Goal: Task Accomplishment & Management: Use online tool/utility

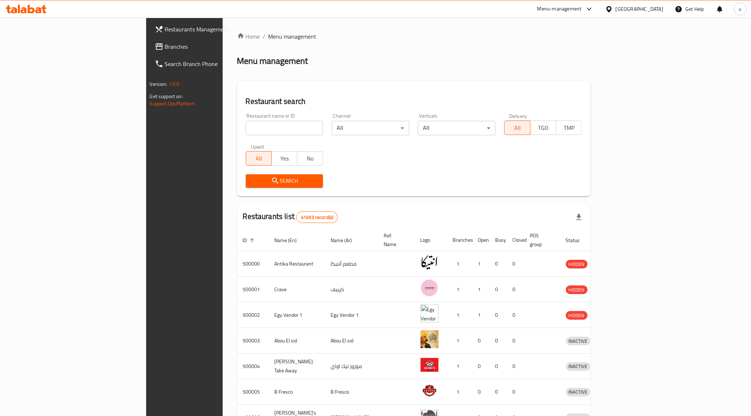
click at [246, 132] on input "search" at bounding box center [285, 128] width 78 height 14
drag, startPoint x: 241, startPoint y: 132, endPoint x: 136, endPoint y: 80, distance: 116.8
click at [237, 87] on div "Restaurant search Restaurant name or ID Restaurant name or ID Channel All ​ Ver…" at bounding box center [414, 138] width 354 height 115
click at [165, 42] on span "Branches" at bounding box center [215, 46] width 101 height 9
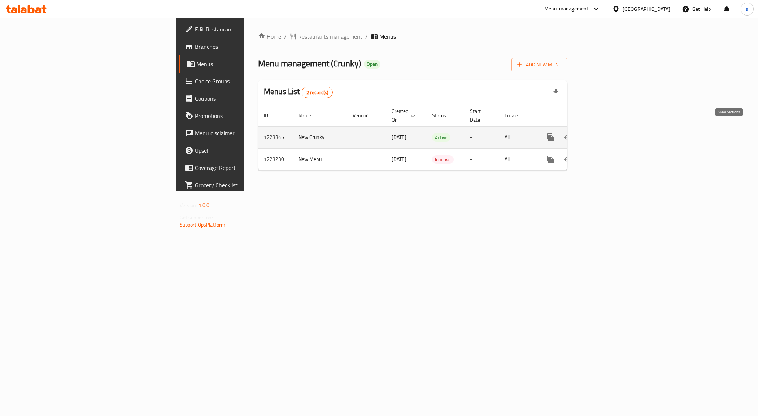
click at [611, 129] on link "enhanced table" at bounding box center [602, 137] width 17 height 17
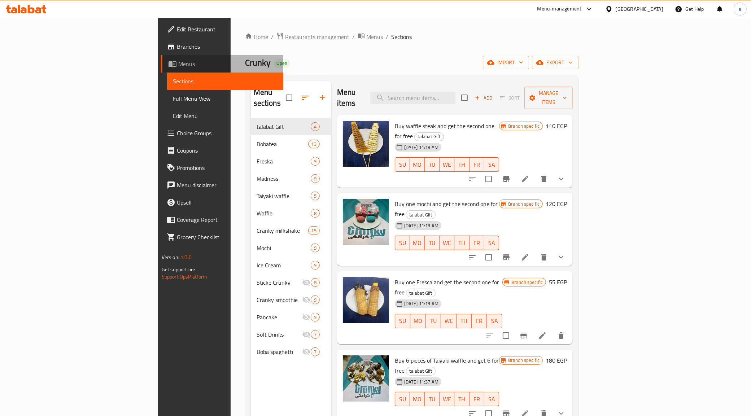
click at [178, 62] on span "Menus" at bounding box center [228, 64] width 100 height 9
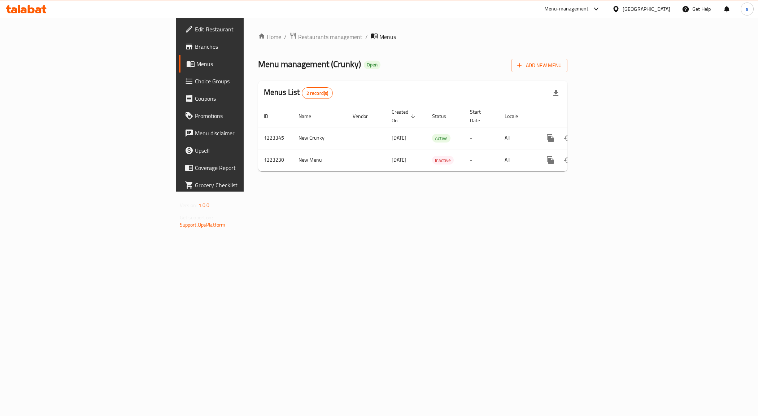
click at [195, 82] on span "Choice Groups" at bounding box center [246, 81] width 102 height 9
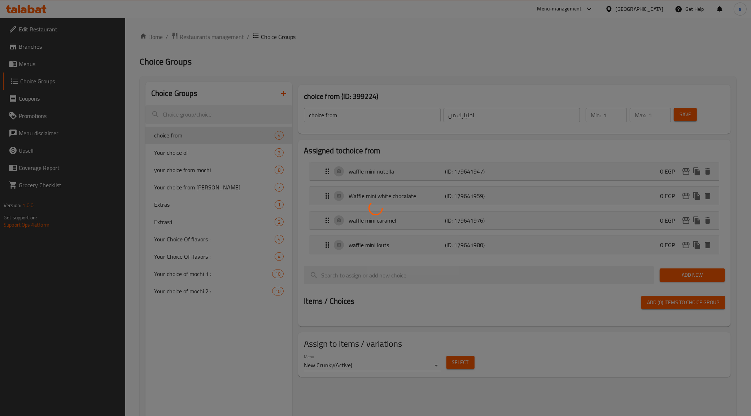
click at [466, 82] on div at bounding box center [375, 208] width 751 height 416
click at [41, 72] on div at bounding box center [375, 208] width 751 height 416
drag, startPoint x: 27, startPoint y: 57, endPoint x: 73, endPoint y: 49, distance: 46.9
click at [27, 58] on div at bounding box center [375, 208] width 751 height 416
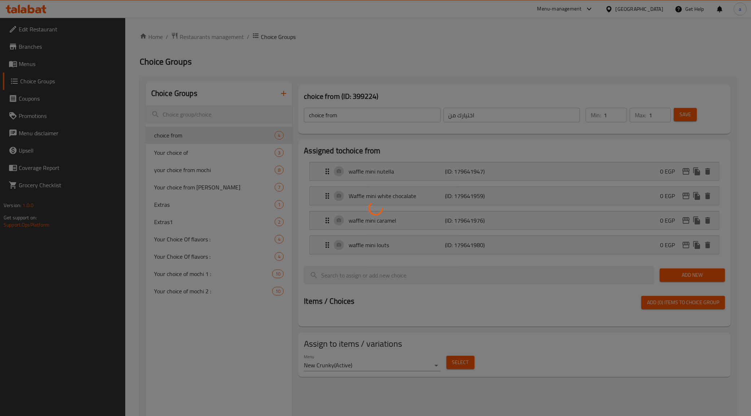
click at [285, 111] on div at bounding box center [375, 208] width 751 height 416
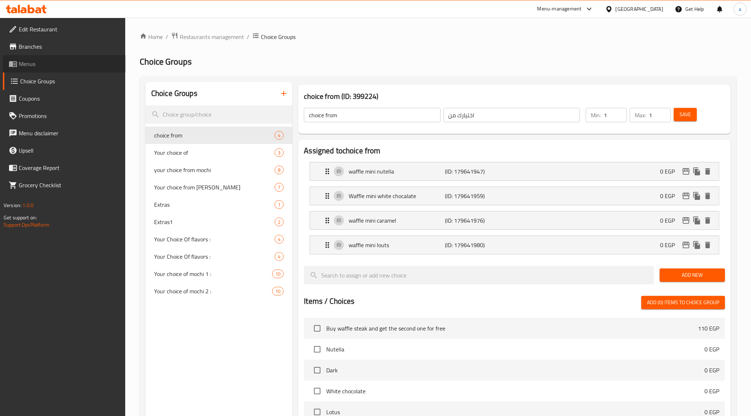
click at [82, 62] on span "Menus" at bounding box center [69, 64] width 101 height 9
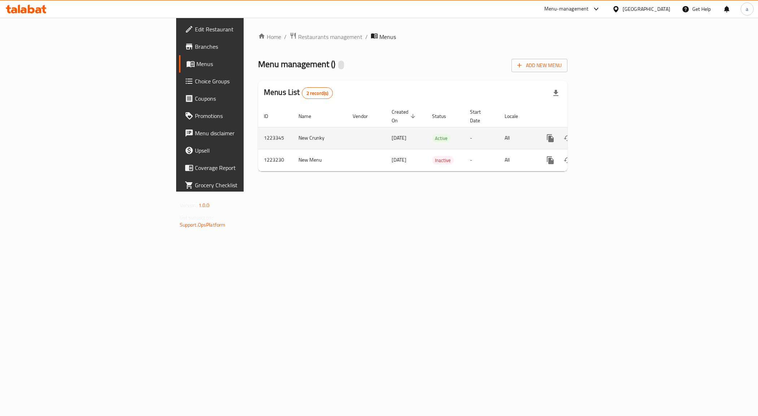
click at [607, 134] on icon "enhanced table" at bounding box center [602, 138] width 9 height 9
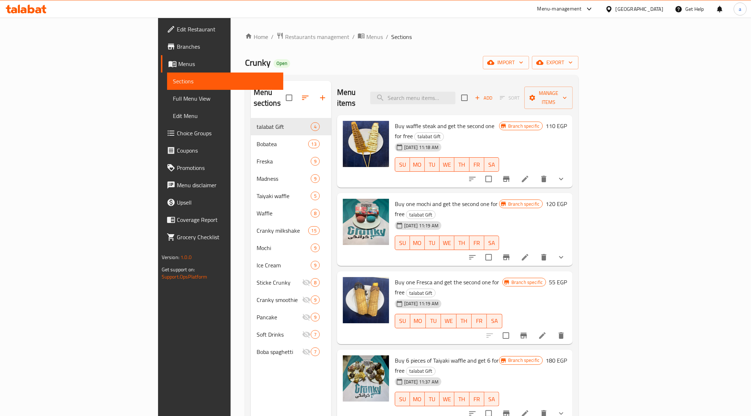
click at [173, 94] on span "Full Menu View" at bounding box center [225, 98] width 105 height 9
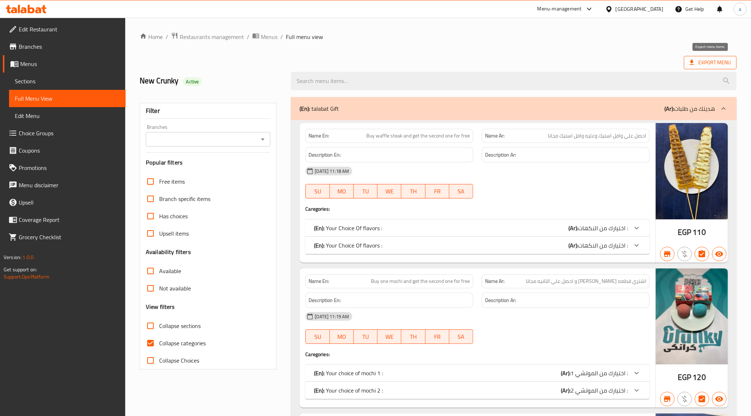
click at [715, 66] on span "Export Menu" at bounding box center [710, 62] width 41 height 9
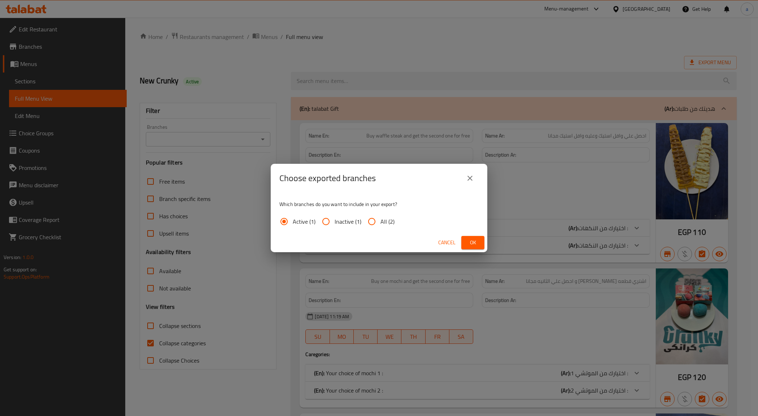
click at [467, 175] on icon "close" at bounding box center [469, 178] width 9 height 9
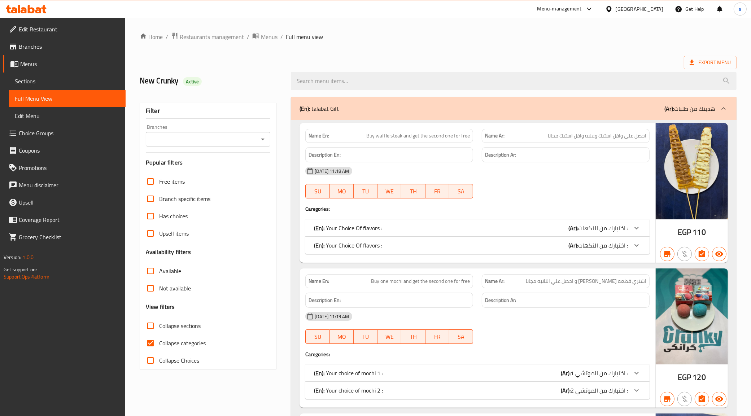
click at [172, 346] on span "Collapse categories" at bounding box center [182, 343] width 47 height 9
click at [159, 346] on input "Collapse categories" at bounding box center [150, 342] width 17 height 17
checkbox input "false"
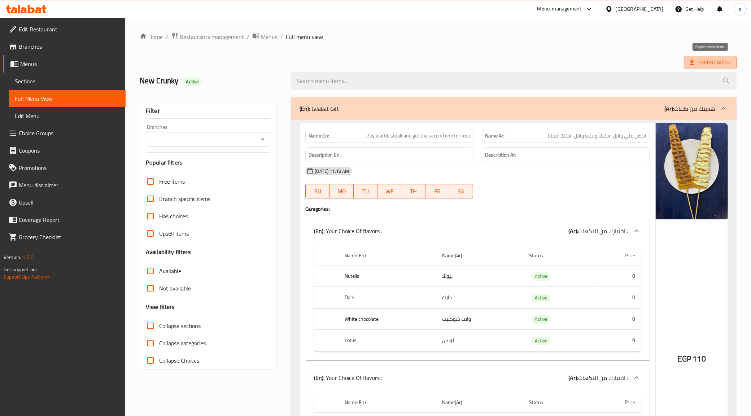
click at [704, 60] on span "Export Menu" at bounding box center [710, 62] width 41 height 9
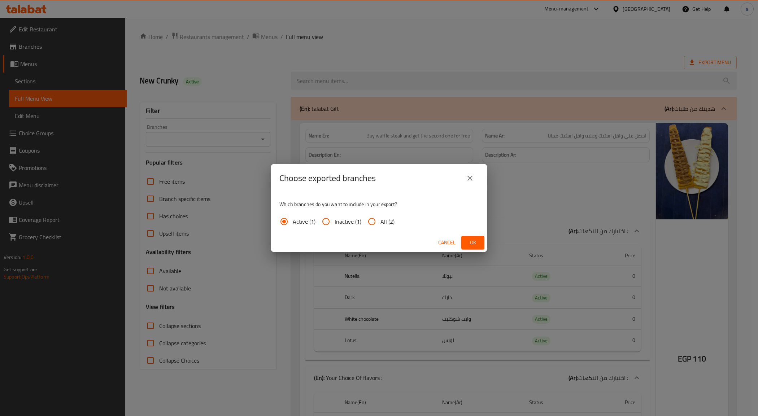
click at [469, 183] on button "close" at bounding box center [469, 178] width 17 height 17
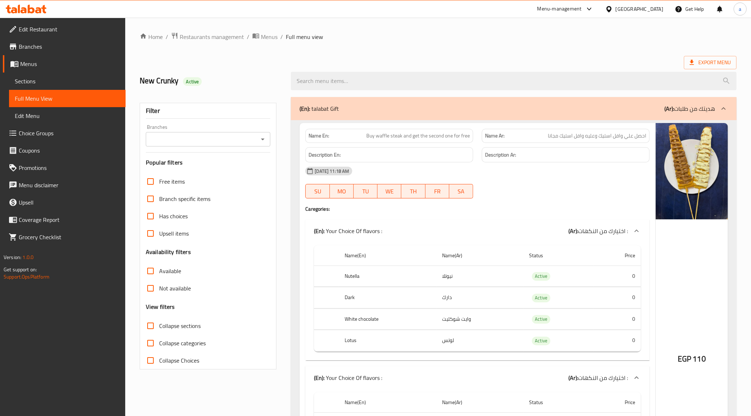
click at [39, 80] on span "Sections" at bounding box center [67, 81] width 105 height 9
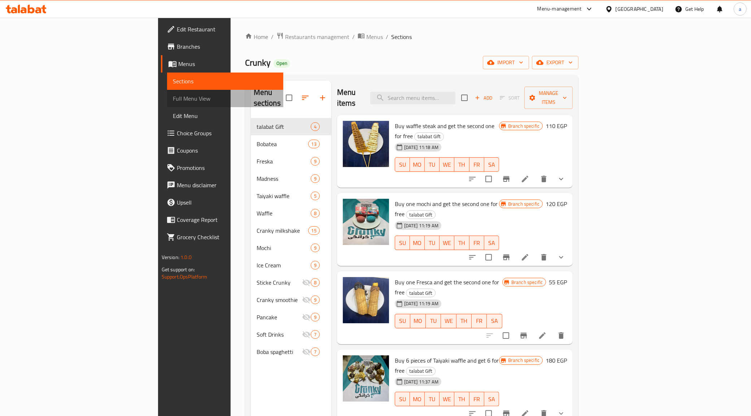
click at [173, 99] on span "Full Menu View" at bounding box center [225, 98] width 105 height 9
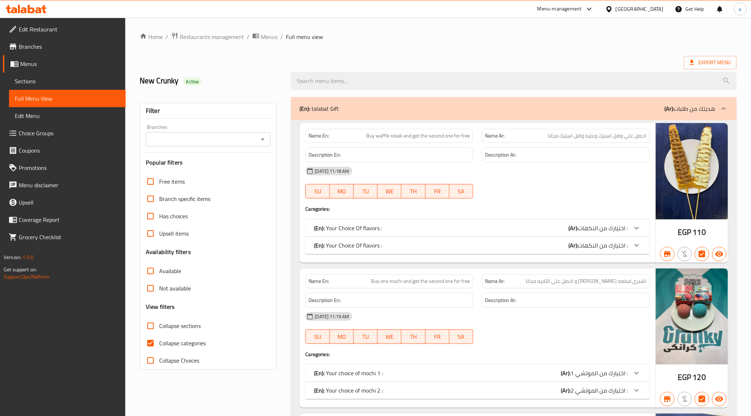
click at [155, 347] on input "Collapse categories" at bounding box center [150, 342] width 17 height 17
checkbox input "false"
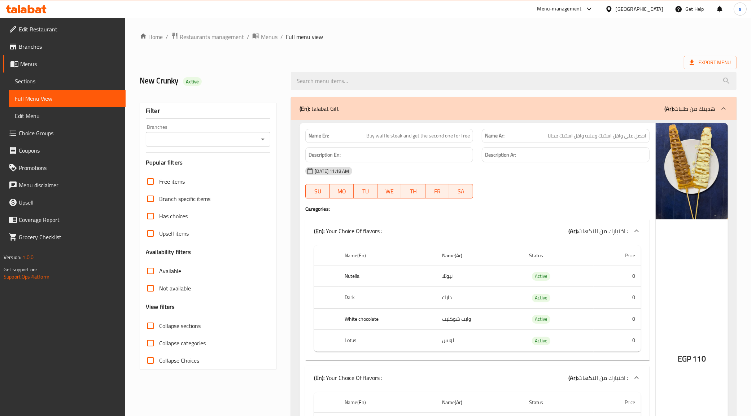
click at [58, 80] on span "Sections" at bounding box center [67, 81] width 105 height 9
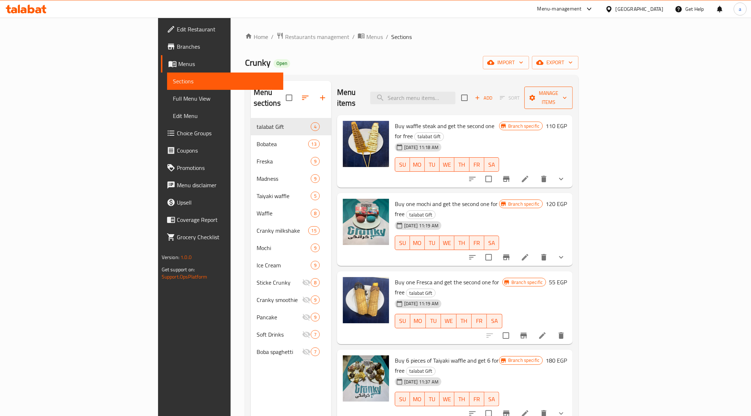
click at [567, 89] on span "Manage items" at bounding box center [548, 98] width 37 height 18
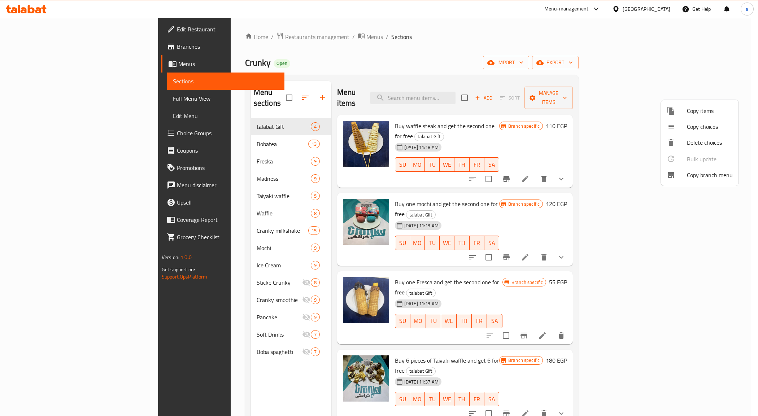
click at [690, 108] on span "Copy items" at bounding box center [710, 110] width 46 height 9
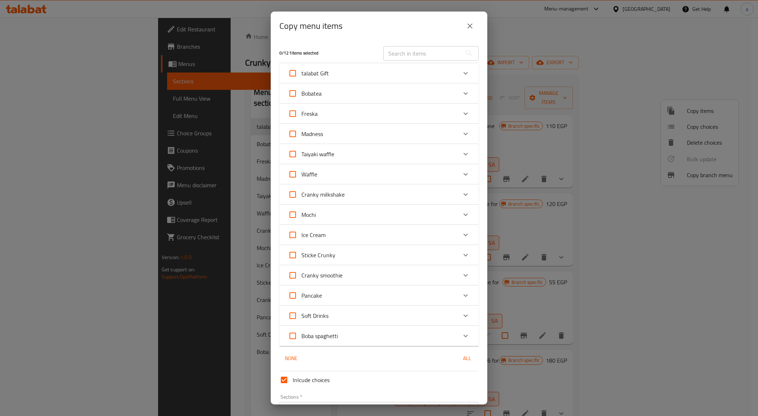
click at [614, 62] on div "Copy menu items 0 / 121 items selected ​ talabat Gift Buy waffle steak and get …" at bounding box center [379, 208] width 758 height 416
click at [472, 26] on icon "close" at bounding box center [469, 26] width 9 height 9
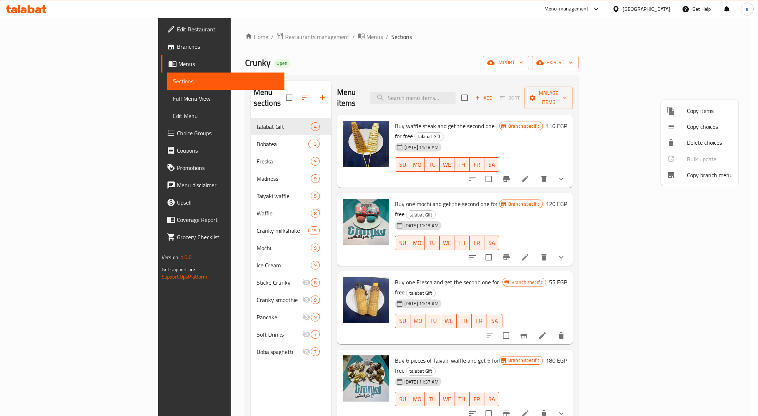
click at [713, 179] on span "Copy branch menu" at bounding box center [710, 175] width 46 height 9
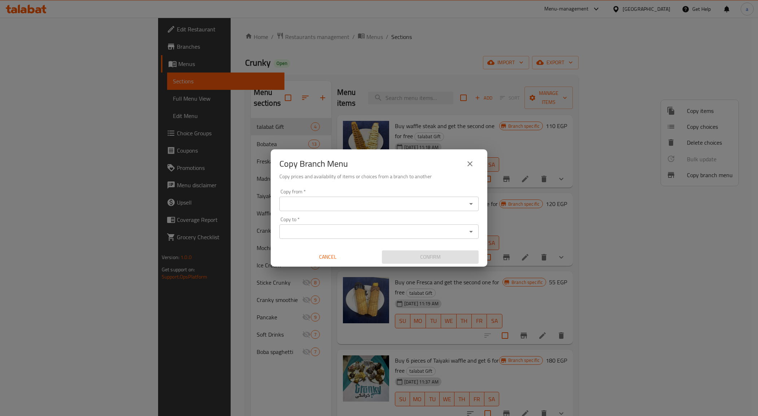
click at [377, 199] on input "Copy from   *" at bounding box center [372, 204] width 183 height 10
drag, startPoint x: 368, startPoint y: 156, endPoint x: 424, endPoint y: 58, distance: 113.0
click at [434, 46] on div "Copy Branch Menu Copy prices and availability of items or choices from a branch…" at bounding box center [379, 208] width 758 height 416
click at [303, 202] on input "Copy from   *" at bounding box center [372, 204] width 183 height 10
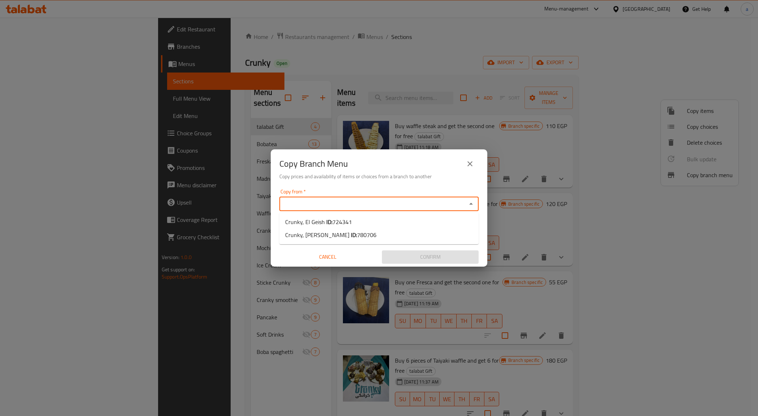
drag, startPoint x: 340, startPoint y: 158, endPoint x: 346, endPoint y: 158, distance: 5.8
click at [343, 158] on h2 "Copy Branch Menu" at bounding box center [313, 164] width 69 height 12
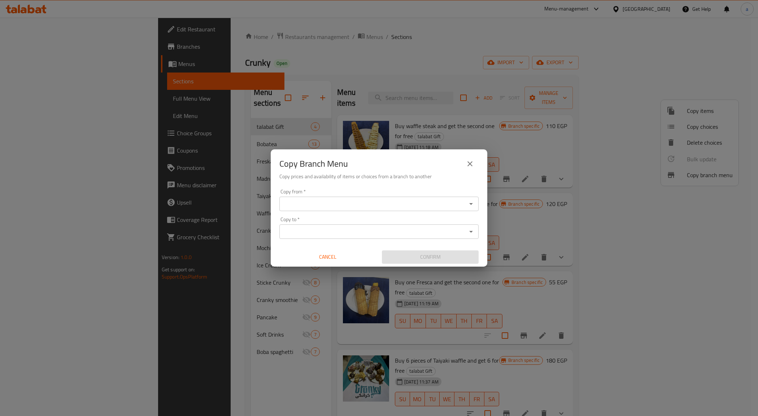
click at [366, 159] on div "Copy Branch Menu" at bounding box center [378, 163] width 199 height 17
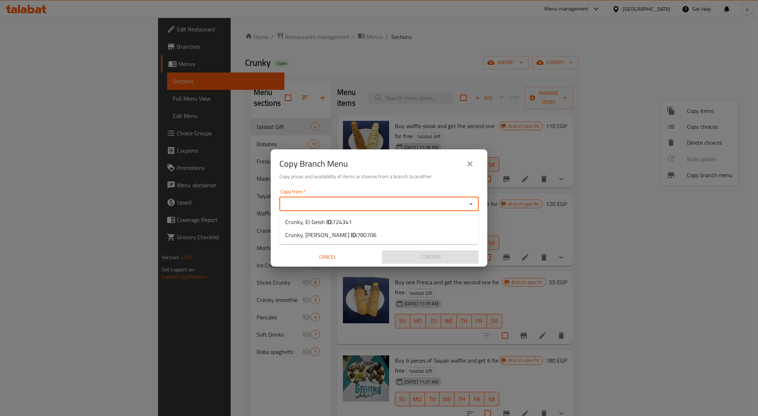
click at [297, 205] on input "Copy from   *" at bounding box center [372, 204] width 183 height 10
click at [470, 163] on icon "close" at bounding box center [469, 163] width 5 height 5
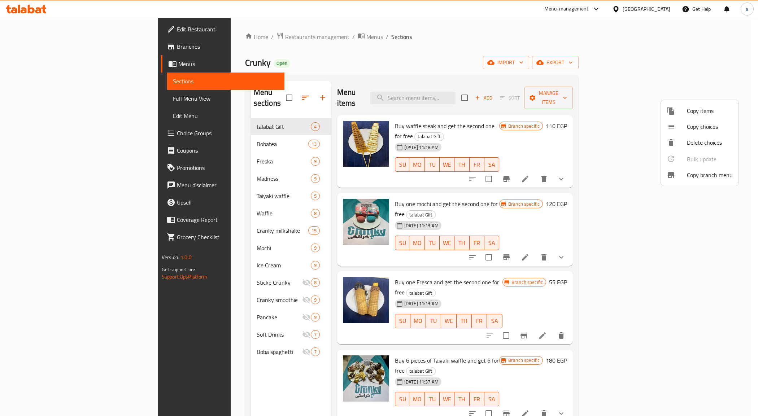
click at [138, 131] on div at bounding box center [379, 208] width 758 height 416
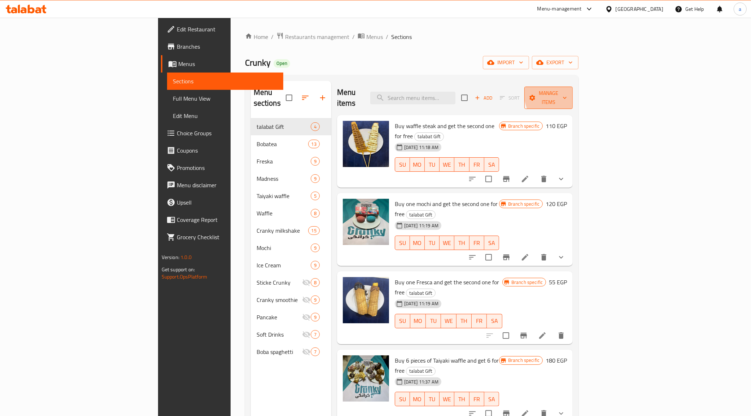
click at [567, 92] on span "Manage items" at bounding box center [548, 98] width 37 height 18
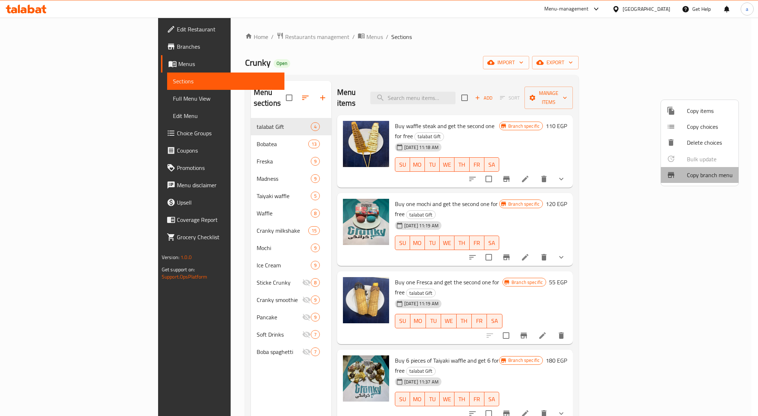
click at [699, 172] on span "Copy branch menu" at bounding box center [710, 175] width 46 height 9
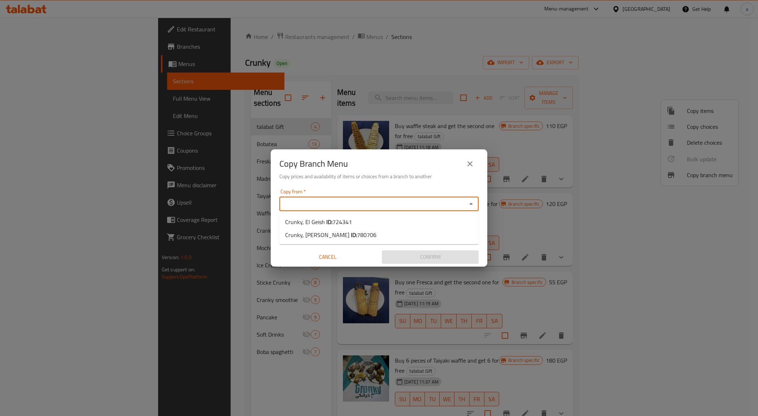
click at [464, 205] on input "Copy from   *" at bounding box center [372, 204] width 183 height 10
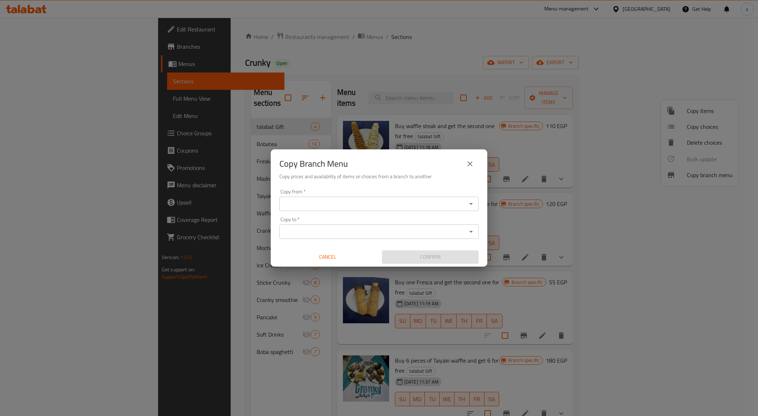
click at [292, 196] on div "Copy from   * Copy from *" at bounding box center [378, 200] width 199 height 22
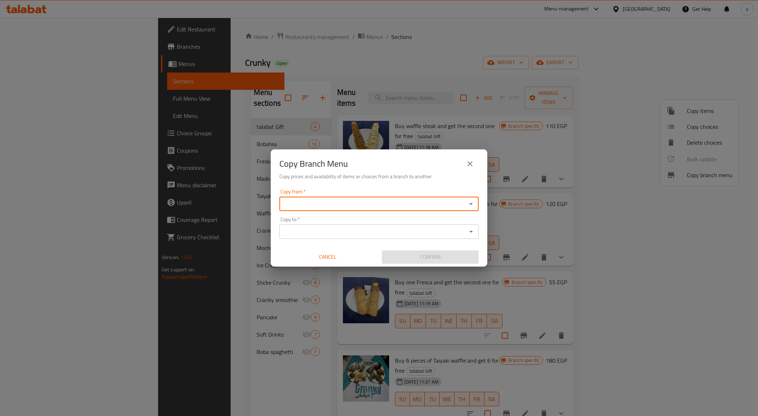
click at [293, 202] on input "Copy from   *" at bounding box center [372, 204] width 183 height 10
click at [306, 219] on span "Crunky, El Geish ID: 724341" at bounding box center [318, 222] width 67 height 9
type input "Crunky, El Geish"
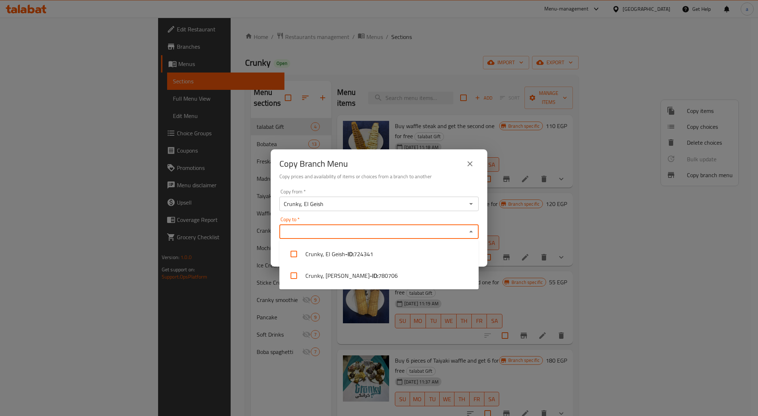
click at [302, 229] on input "Copy to   *" at bounding box center [372, 232] width 183 height 10
click at [331, 276] on li "Crunky, Al Kawmeya - ID: 780706" at bounding box center [378, 276] width 199 height 22
checkbox input "true"
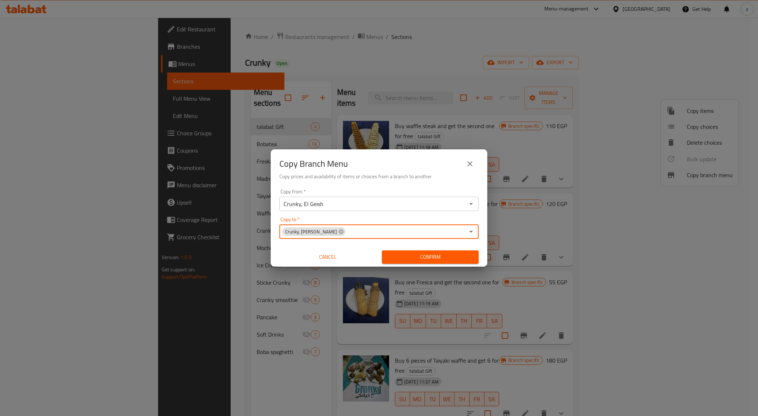
click at [349, 204] on input "Crunky, El Geish" at bounding box center [372, 204] width 183 height 10
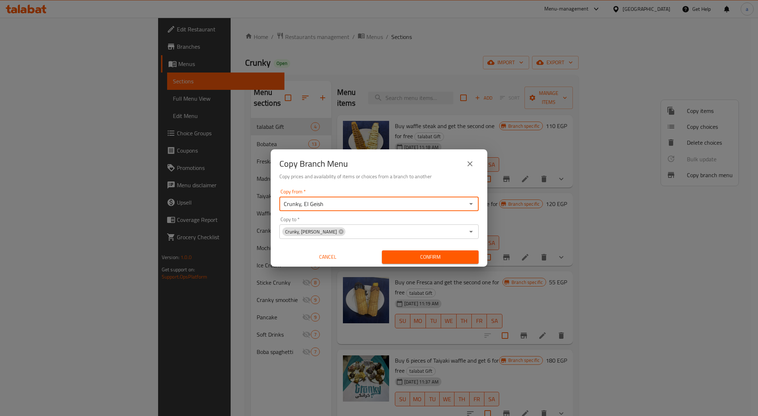
click at [349, 204] on input "Crunky, El Geish" at bounding box center [372, 204] width 183 height 10
click at [473, 203] on icon "Open" at bounding box center [471, 204] width 9 height 9
click at [439, 221] on li "Crunky, El Geish ID: 724341" at bounding box center [378, 221] width 199 height 13
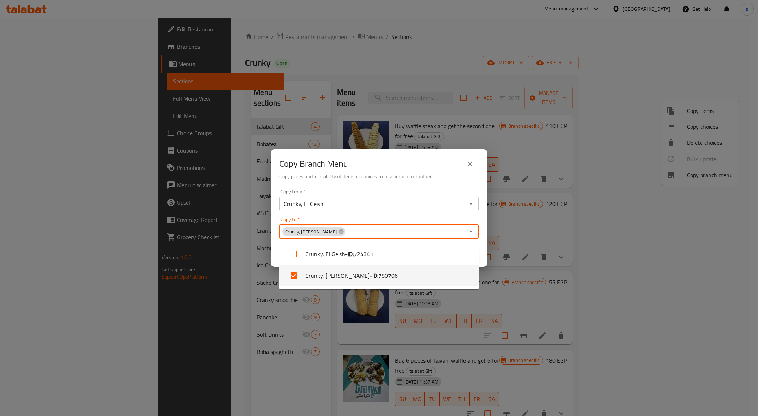
click at [379, 229] on input "Copy to   *" at bounding box center [405, 232] width 118 height 10
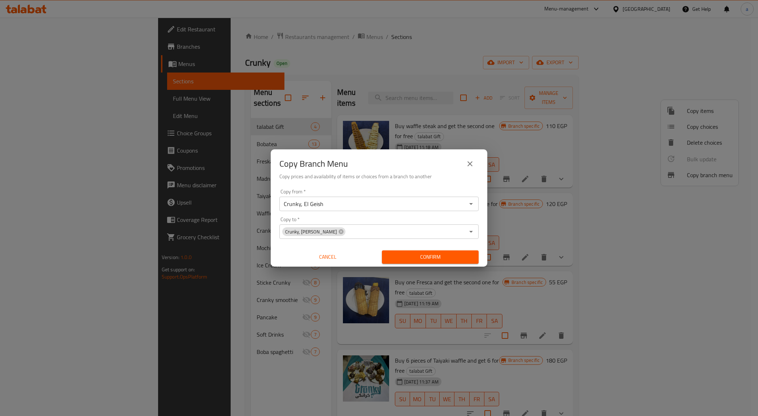
click at [425, 40] on div "Copy Branch Menu Copy prices and availability of items or choices from a branch…" at bounding box center [379, 208] width 758 height 416
click at [453, 256] on span "Confirm" at bounding box center [430, 257] width 85 height 9
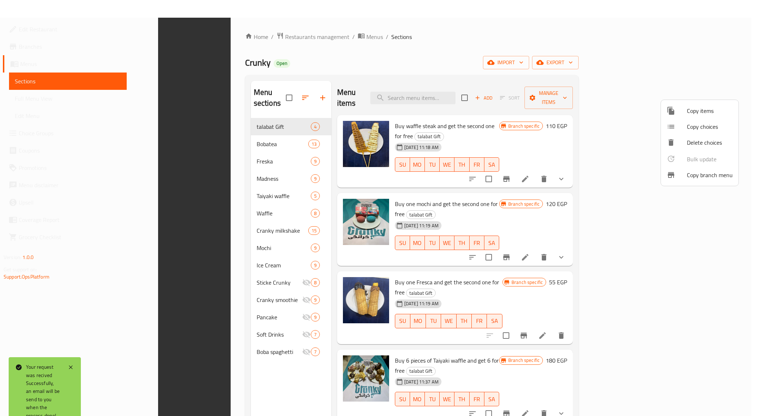
scroll to position [101, 0]
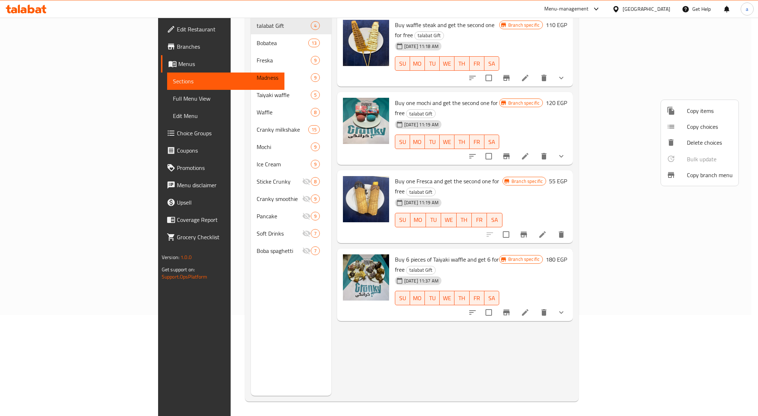
click at [41, 64] on div at bounding box center [379, 208] width 758 height 416
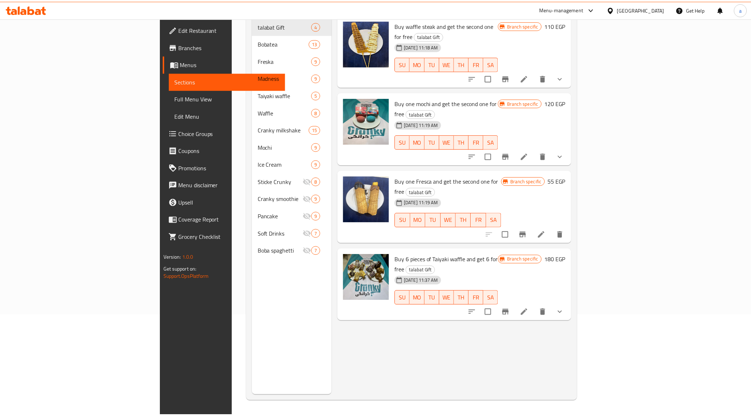
scroll to position [0, 0]
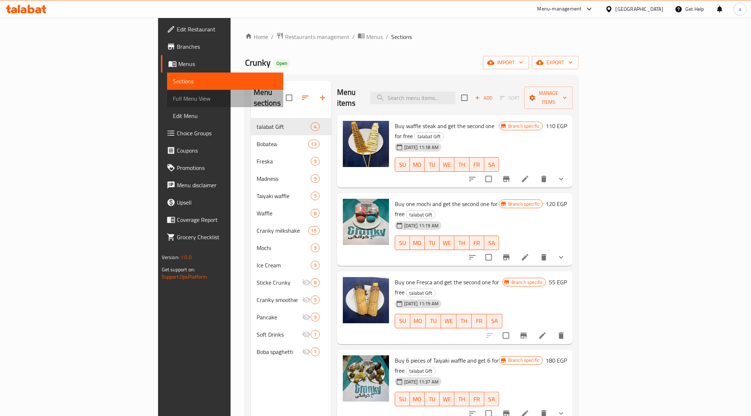
click at [173, 96] on span "Full Menu View" at bounding box center [225, 98] width 105 height 9
click at [173, 100] on span "Full Menu View" at bounding box center [225, 98] width 105 height 9
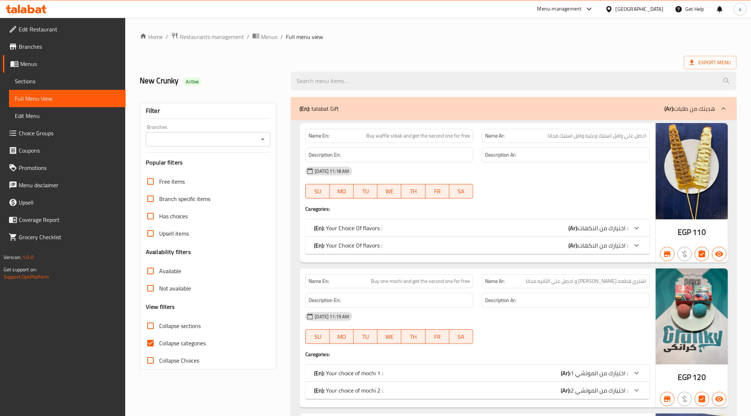
click at [41, 100] on span "Full Menu View" at bounding box center [67, 98] width 105 height 9
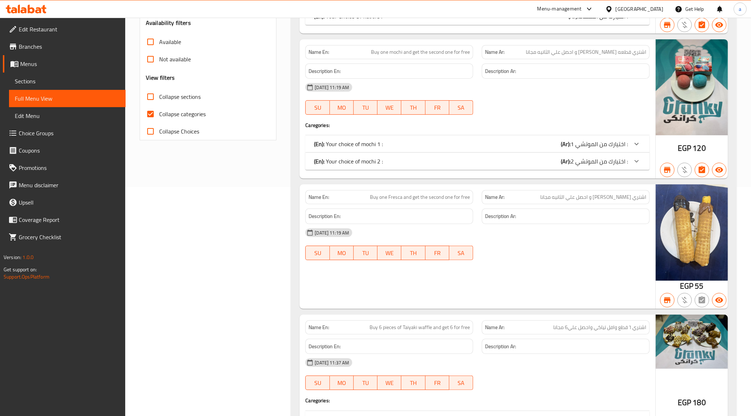
scroll to position [180, 0]
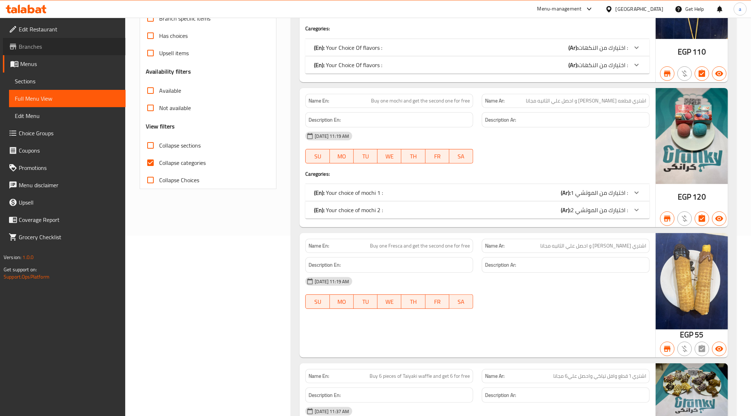
click at [49, 44] on span "Branches" at bounding box center [69, 46] width 101 height 9
